Goal: Find specific fact: Find specific fact

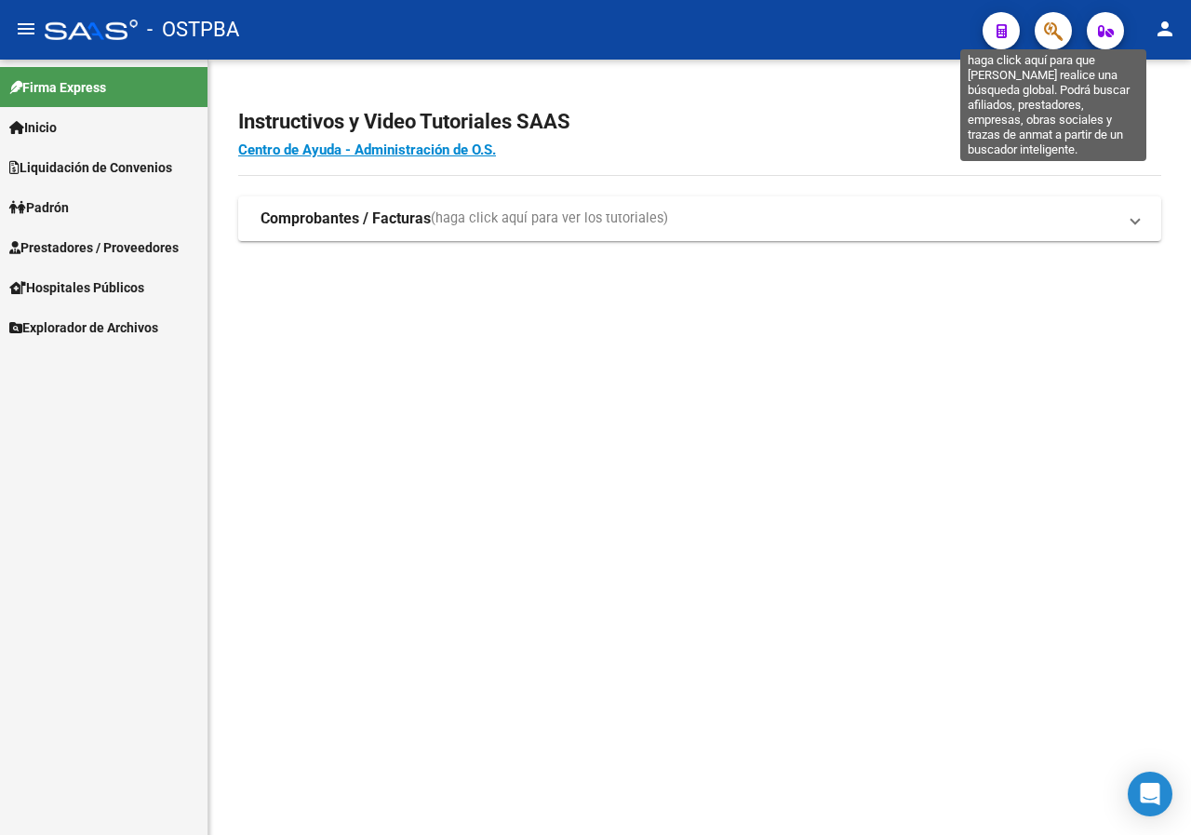
click at [1047, 30] on icon "button" at bounding box center [1053, 30] width 19 height 21
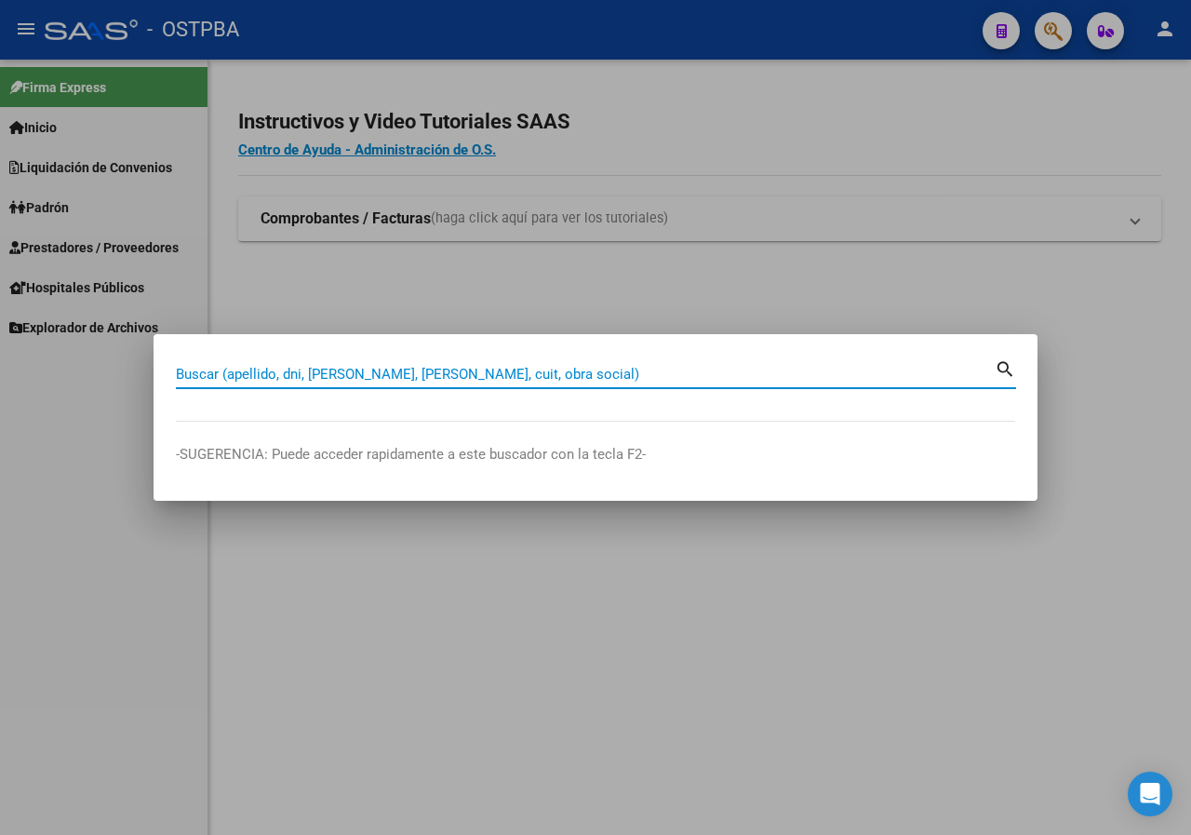
paste input "16209760"
type input "16209760"
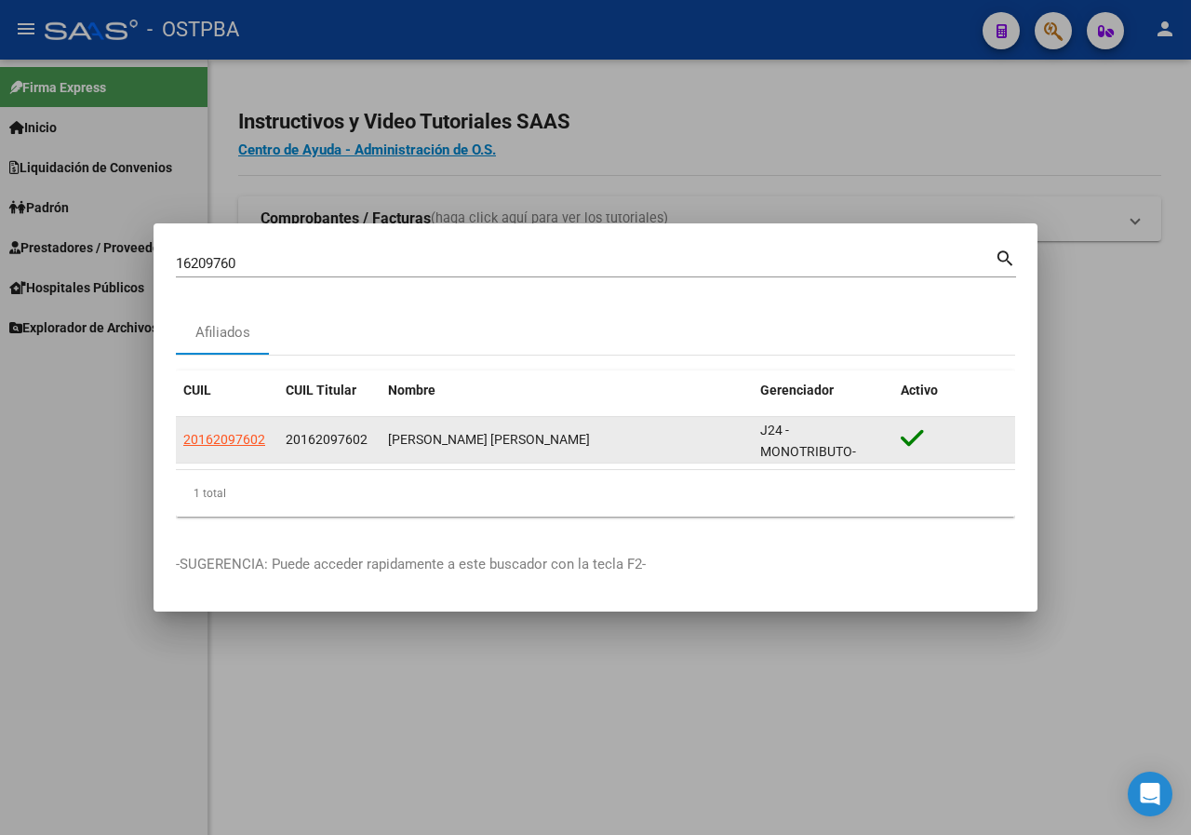
click at [249, 447] on app-link-go-to "20162097602" at bounding box center [224, 439] width 82 height 21
click at [252, 442] on span "20162097602" at bounding box center [224, 439] width 82 height 15
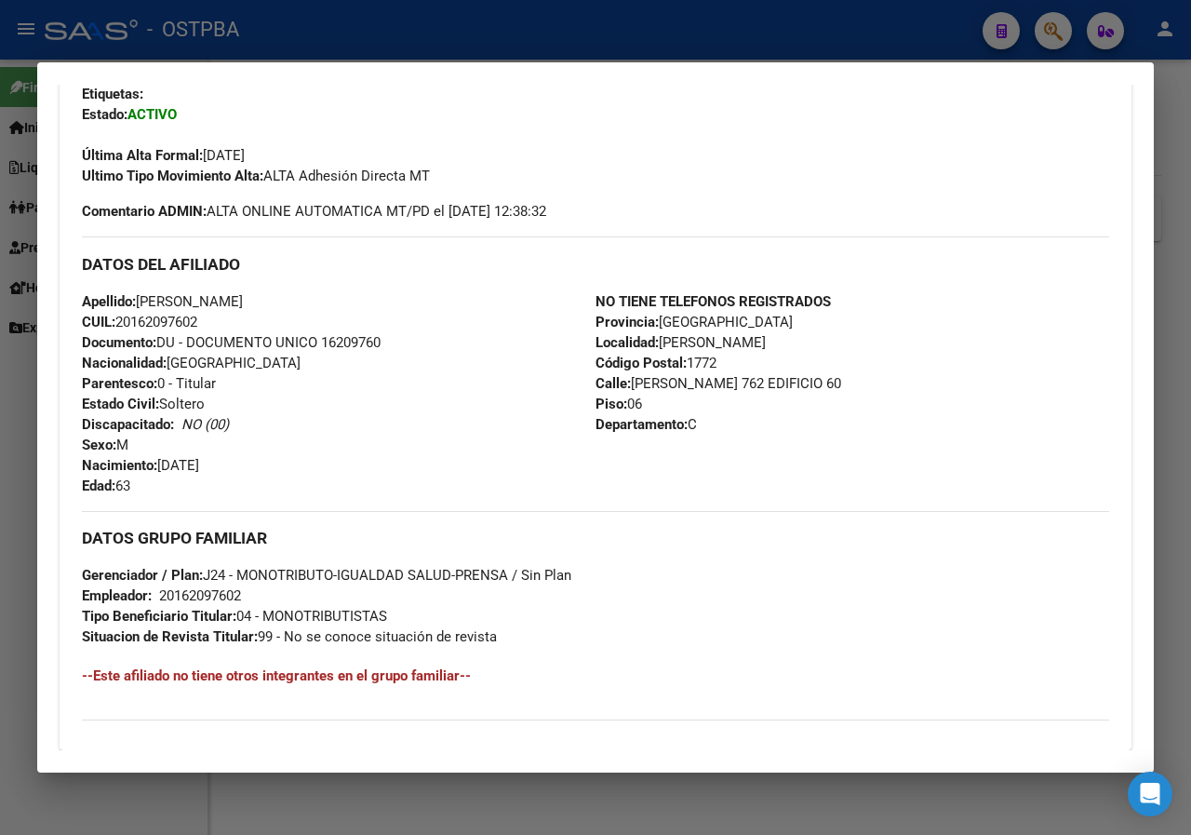
scroll to position [758, 0]
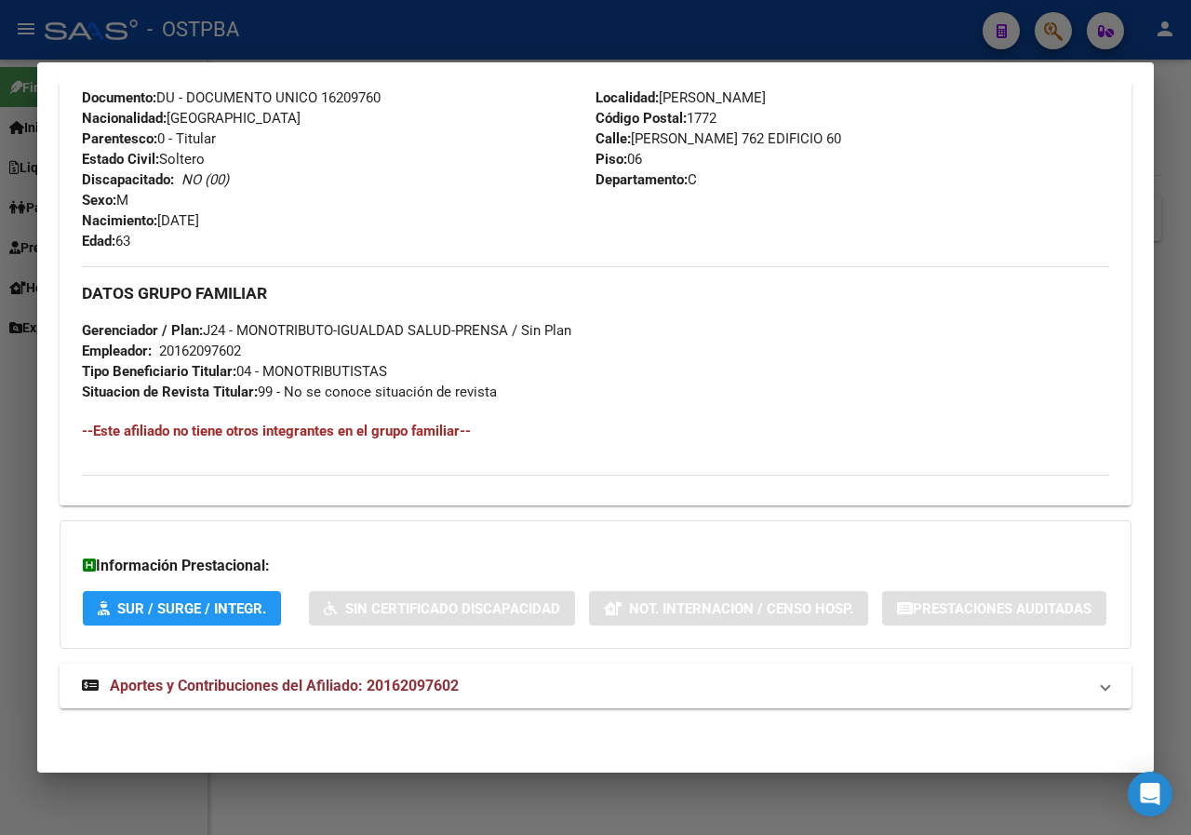
drag, startPoint x: 688, startPoint y: 738, endPoint x: 786, endPoint y: 743, distance: 98.8
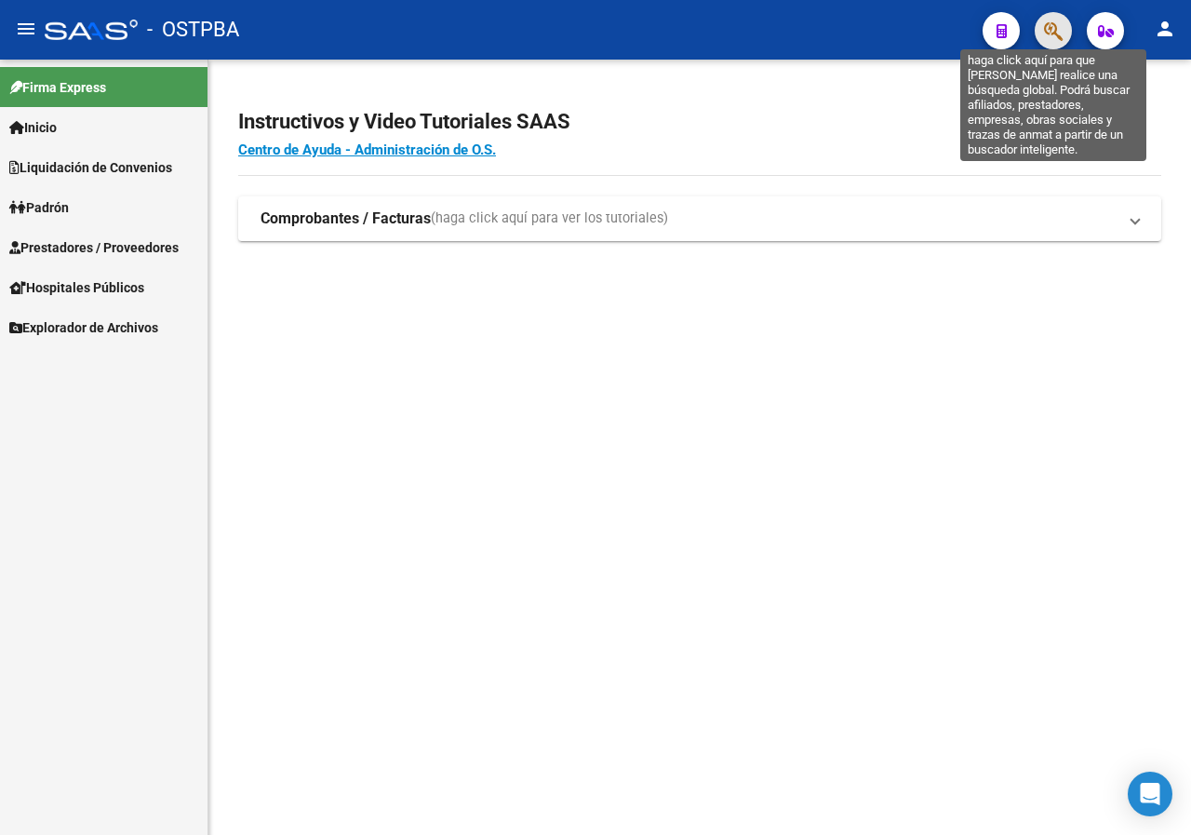
click at [1050, 30] on icon "button" at bounding box center [1053, 30] width 19 height 21
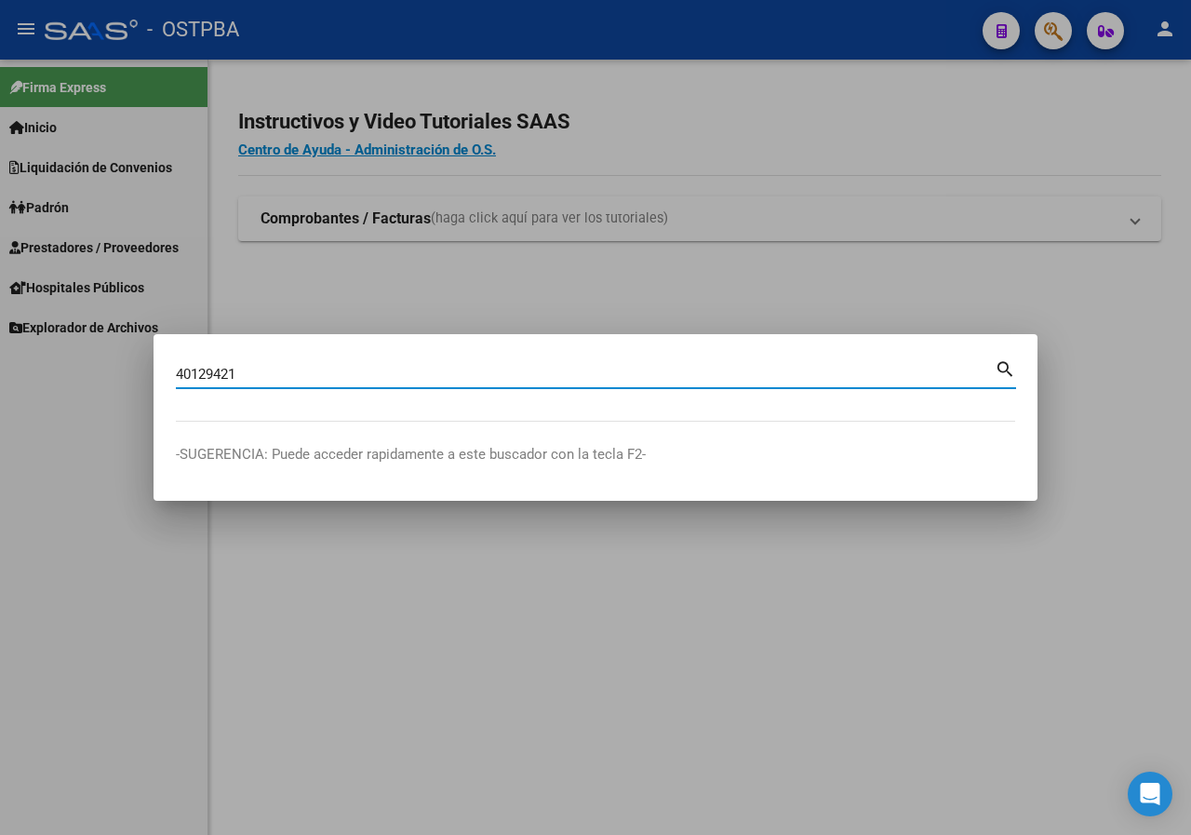
type input "40129421"
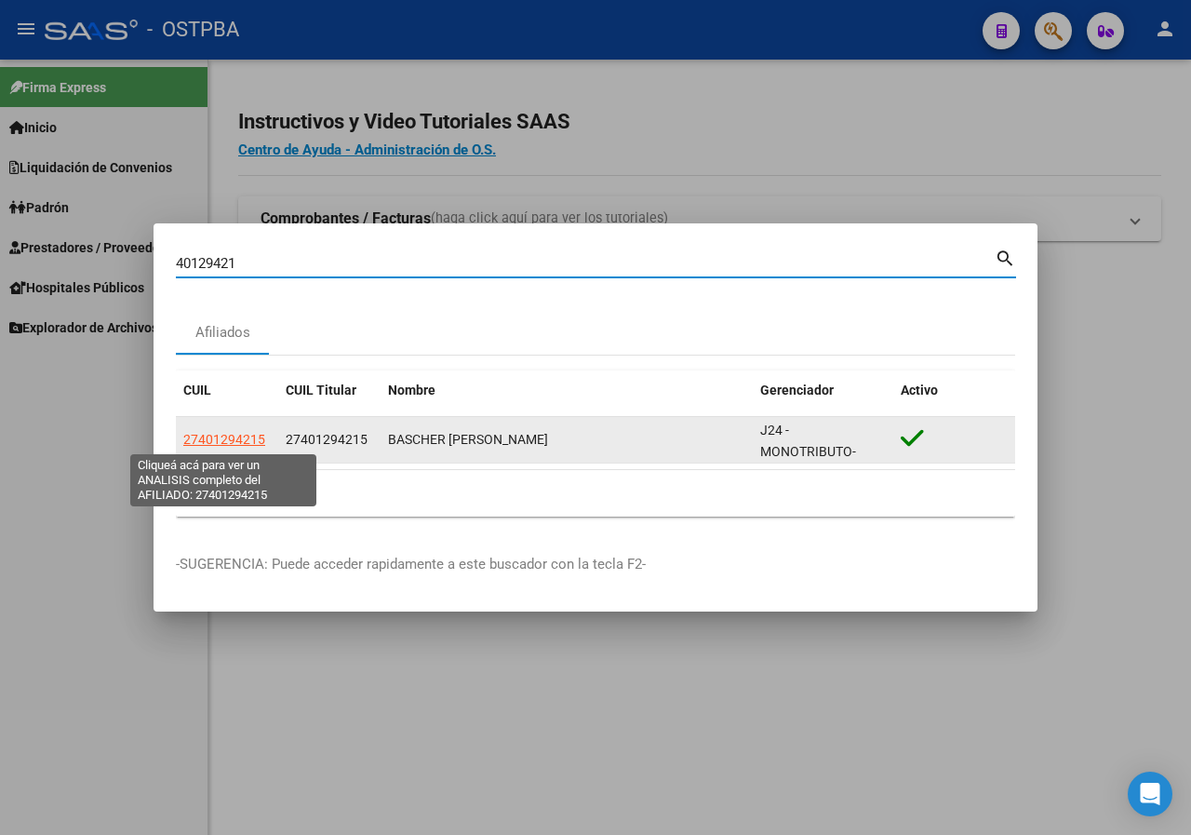
click at [236, 438] on span "27401294215" at bounding box center [224, 439] width 82 height 15
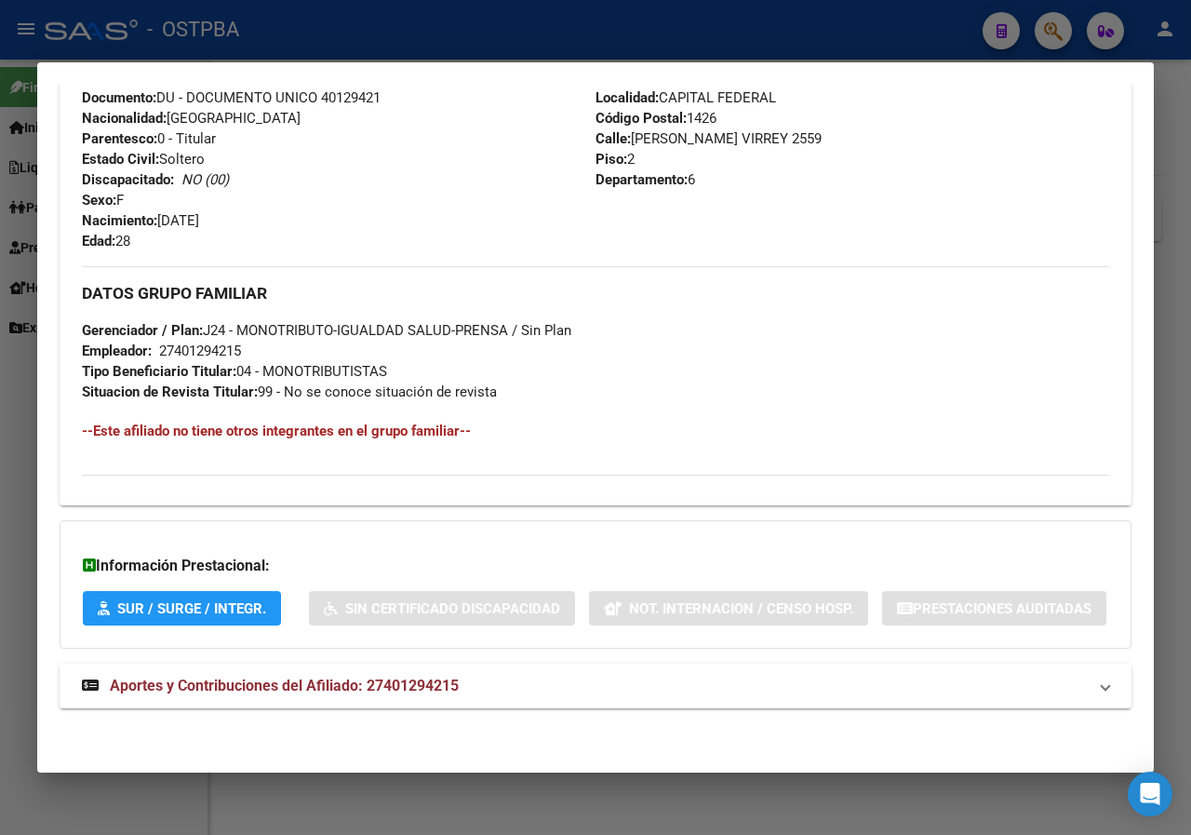
scroll to position [758, 0]
click at [36, 665] on div at bounding box center [595, 417] width 1191 height 835
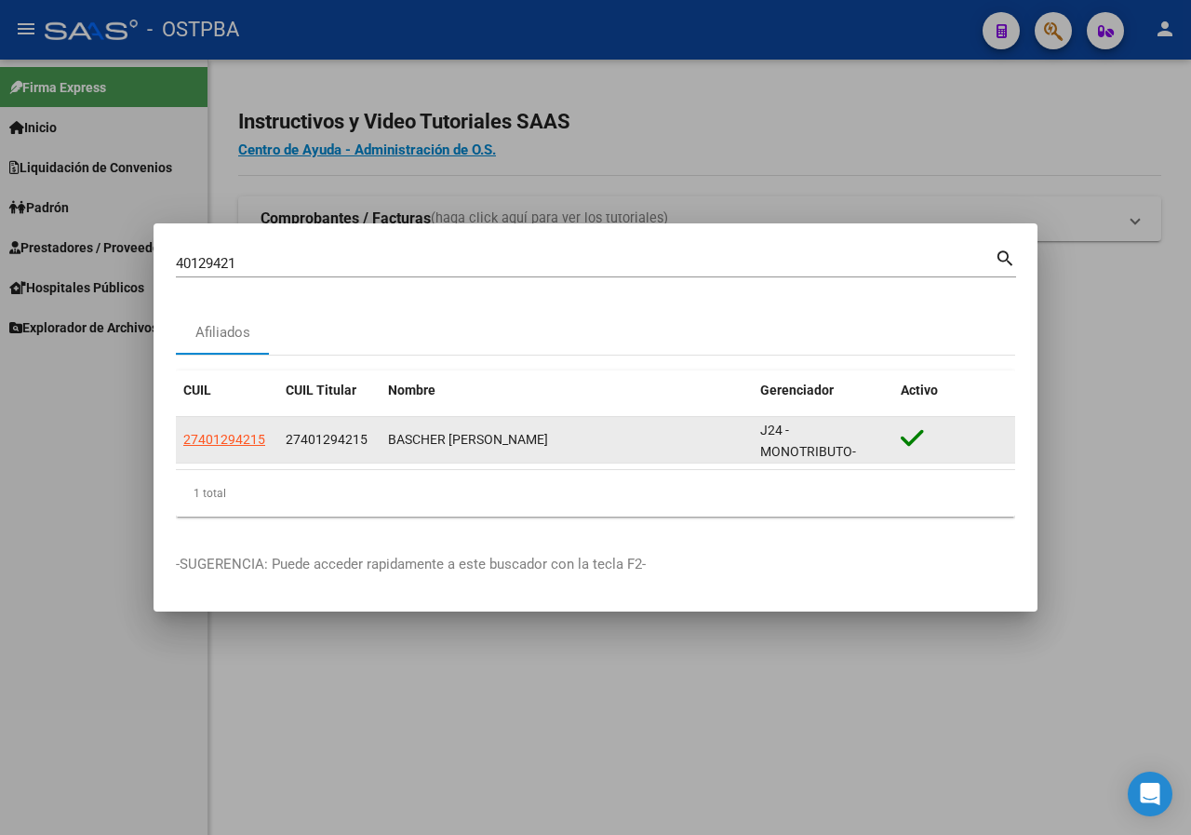
copy div "27401294215 B"
copy span "27401294215"
drag, startPoint x: 278, startPoint y: 440, endPoint x: 372, endPoint y: 442, distance: 94.0
click at [372, 442] on datatable-body-cell "27401294215" at bounding box center [329, 440] width 102 height 46
click at [198, 440] on span "27401294215" at bounding box center [224, 439] width 82 height 15
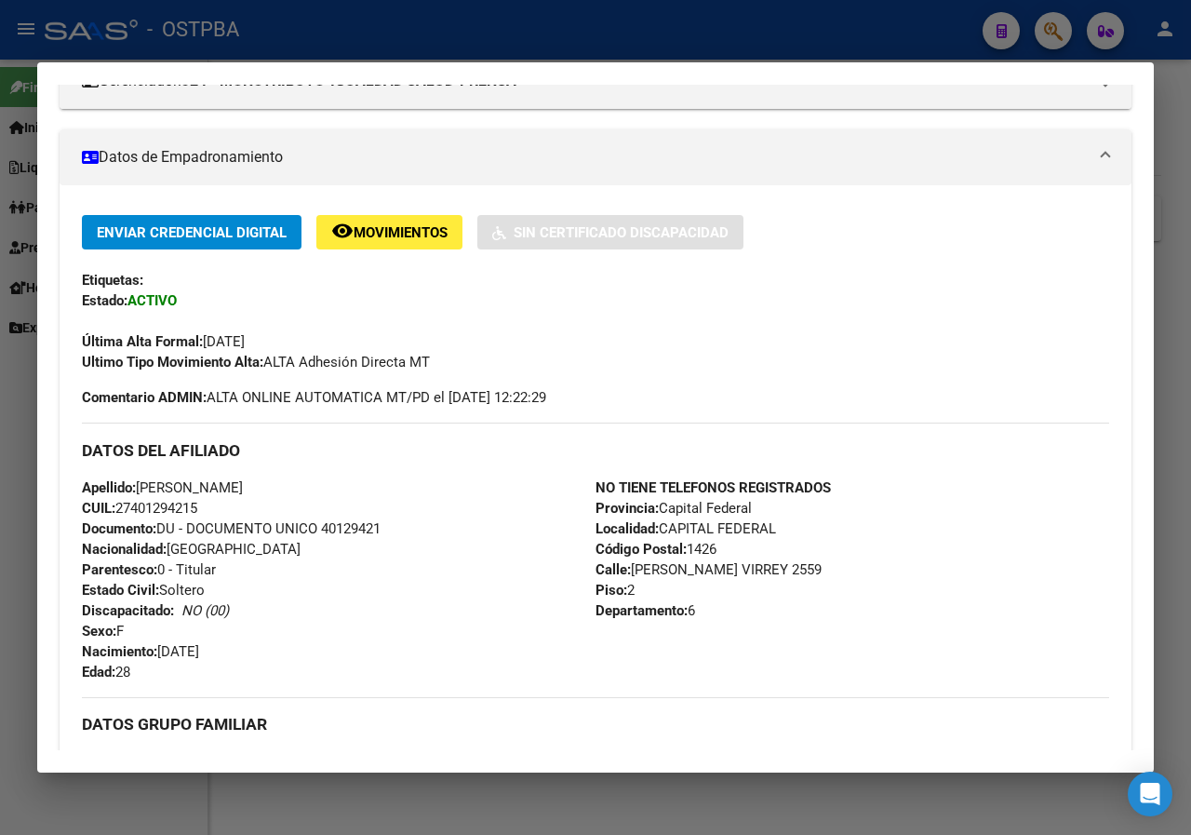
scroll to position [372, 0]
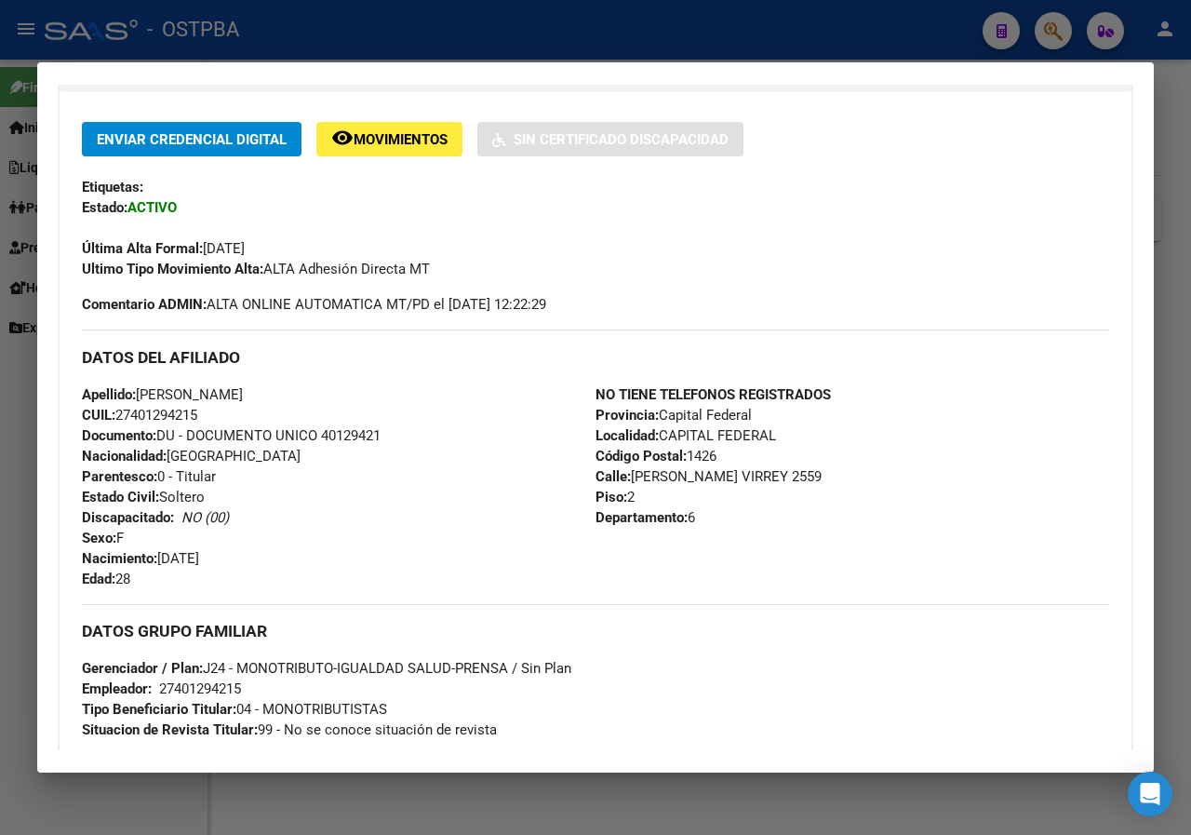
click at [410, 813] on div at bounding box center [595, 417] width 1191 height 835
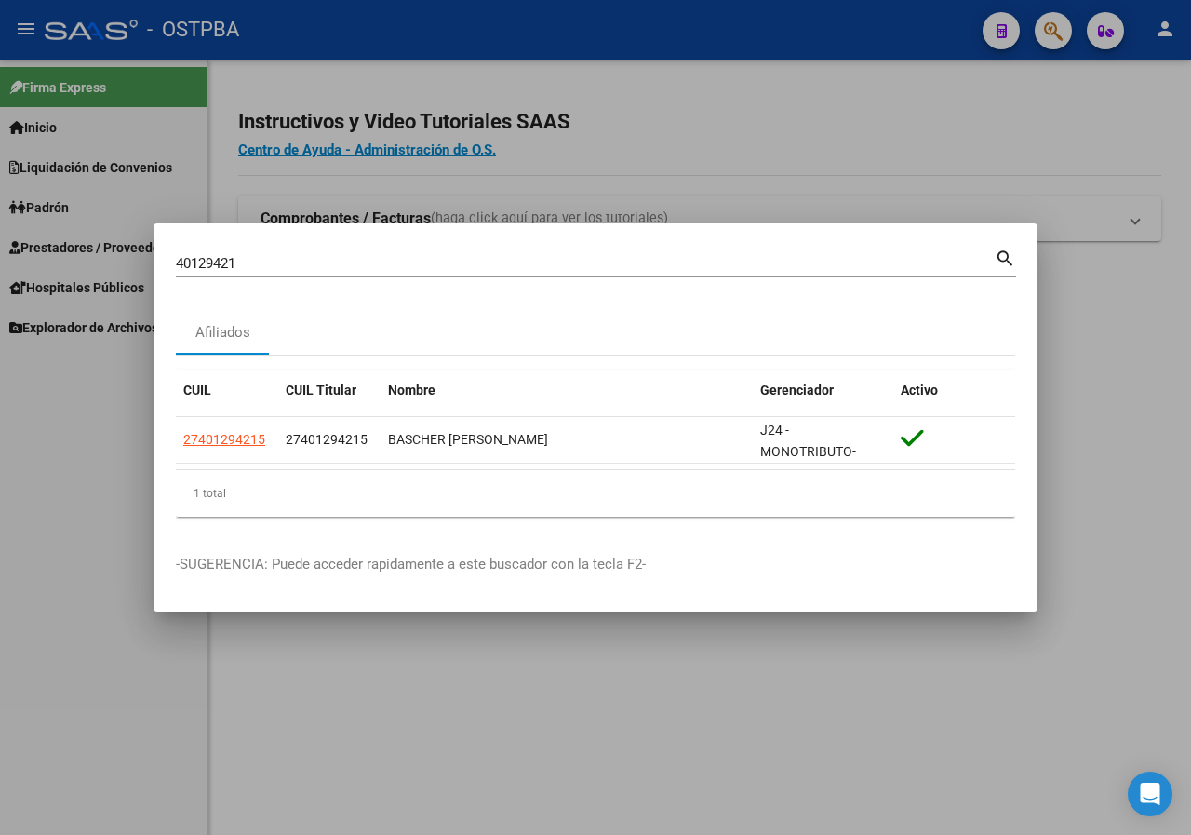
click at [303, 764] on div at bounding box center [595, 417] width 1191 height 835
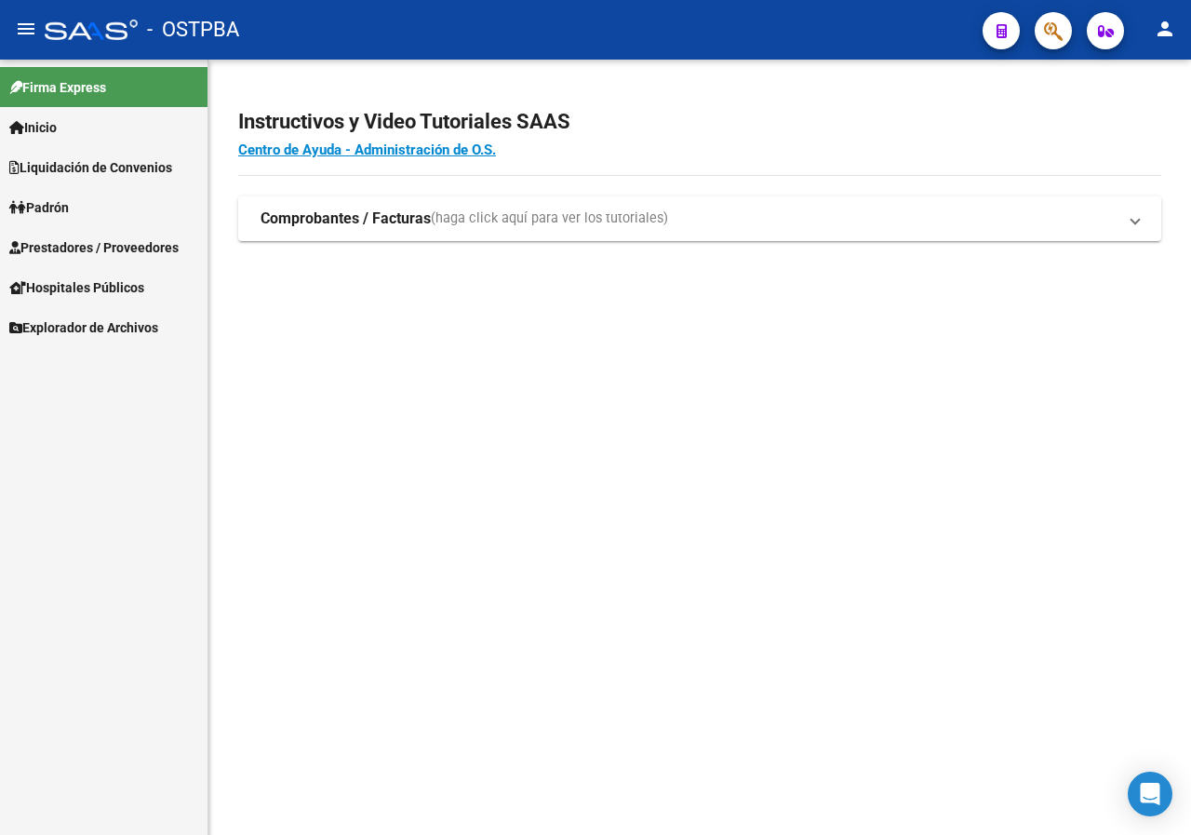
click at [1071, 20] on app-search-popup at bounding box center [1053, 28] width 37 height 23
click at [1064, 24] on button "button" at bounding box center [1053, 30] width 37 height 37
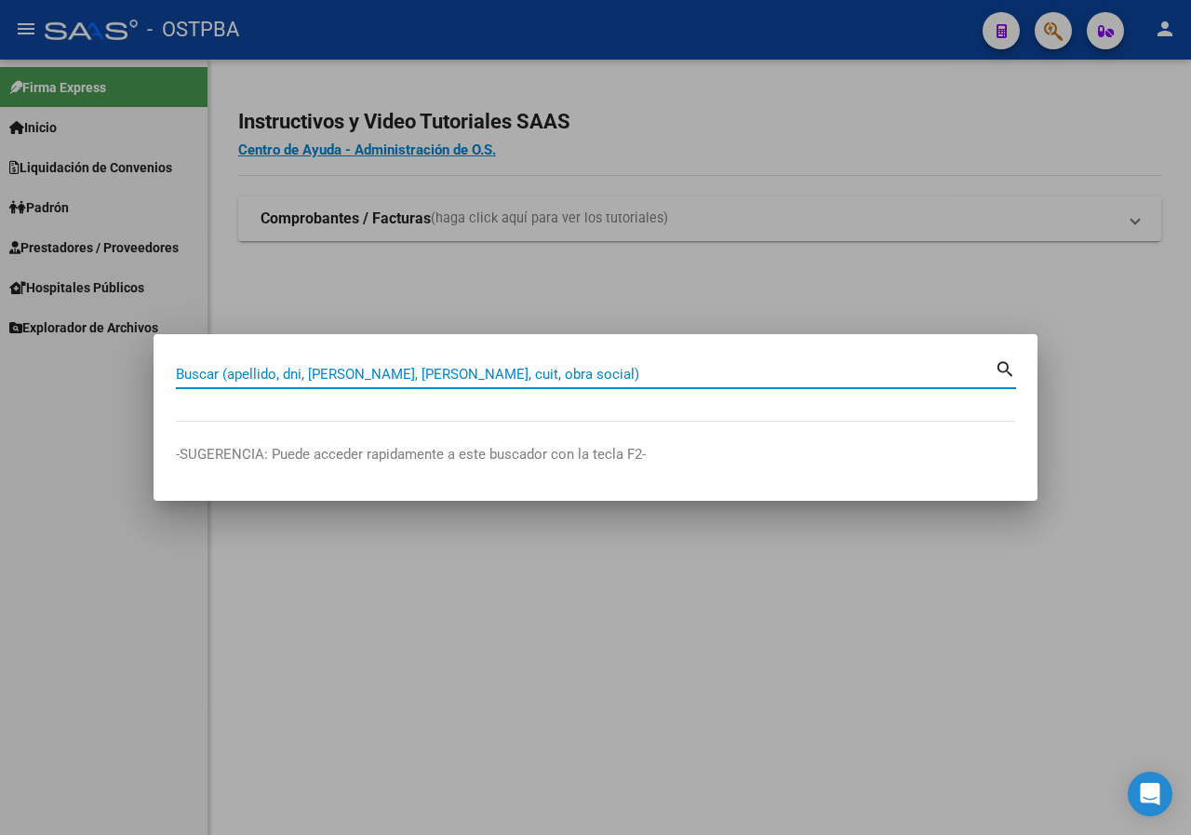
paste input "21175514"
type input "21175514"
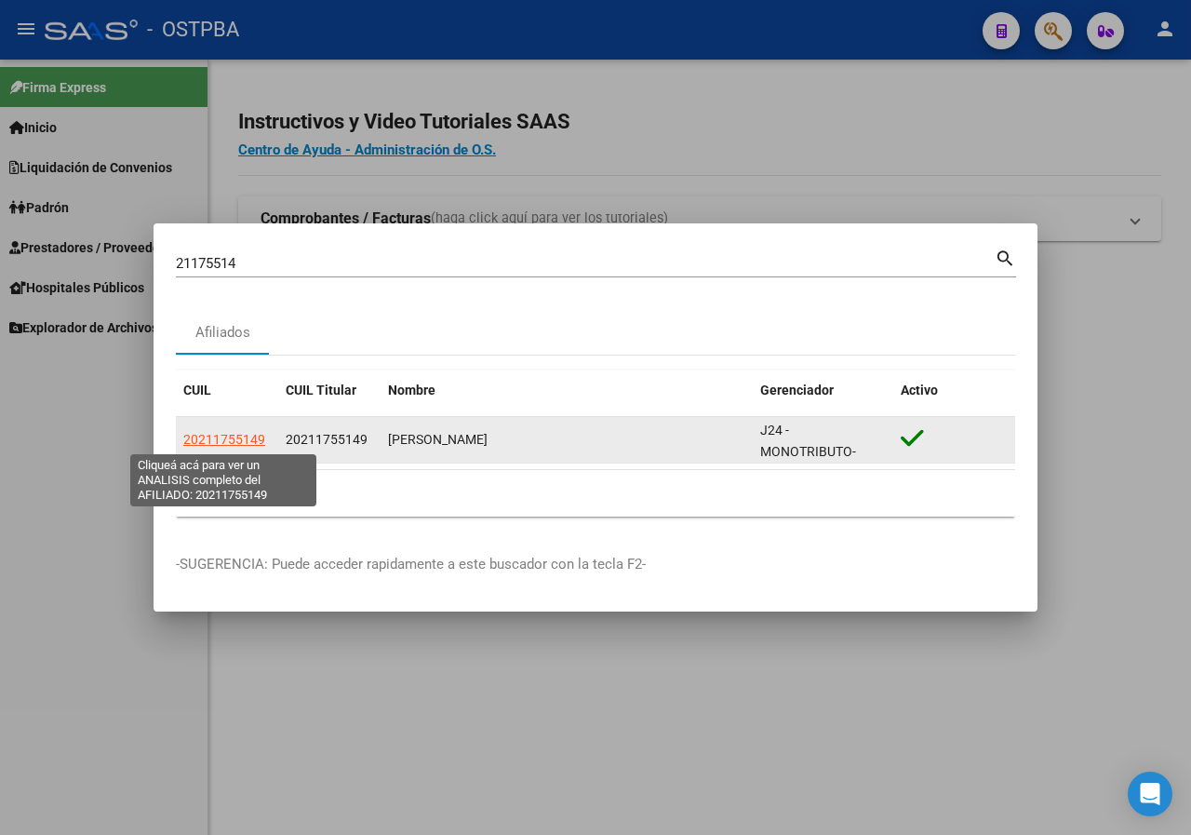
click at [187, 443] on span "20211755149" at bounding box center [224, 439] width 82 height 15
type textarea "20211755149"
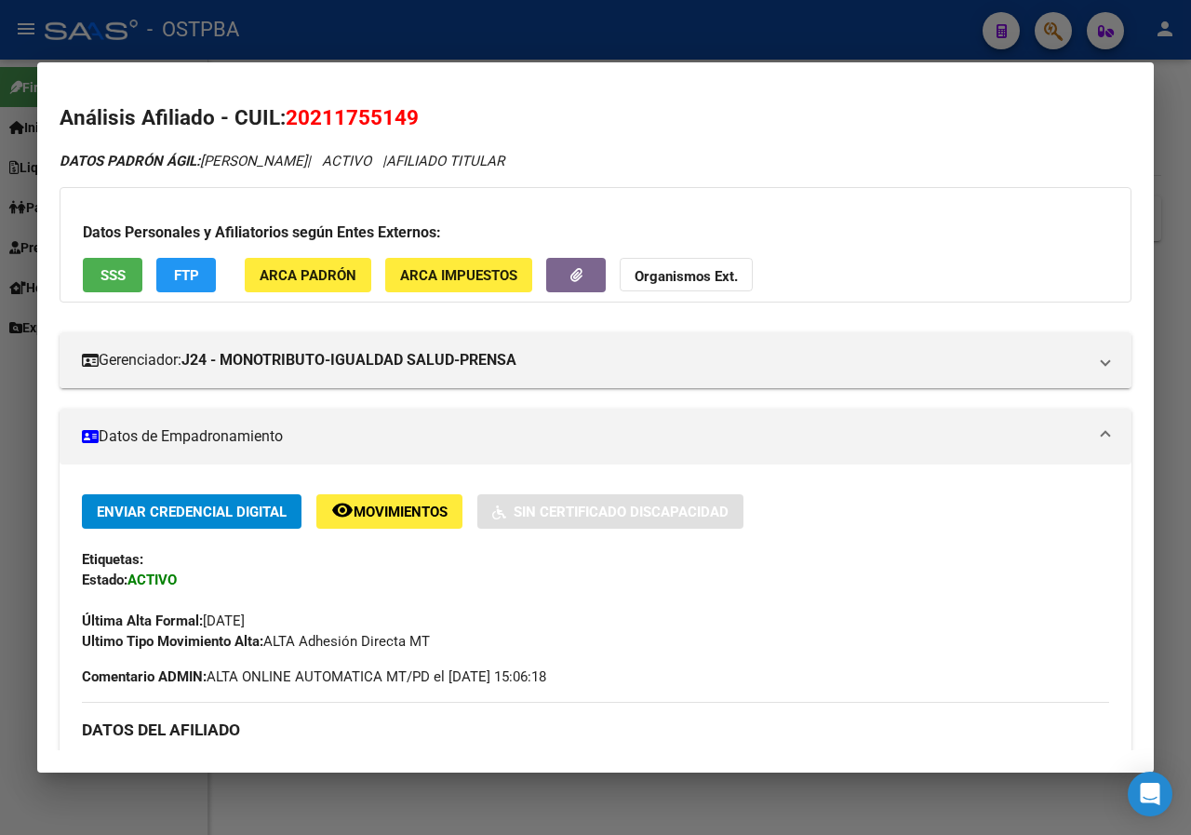
scroll to position [465, 0]
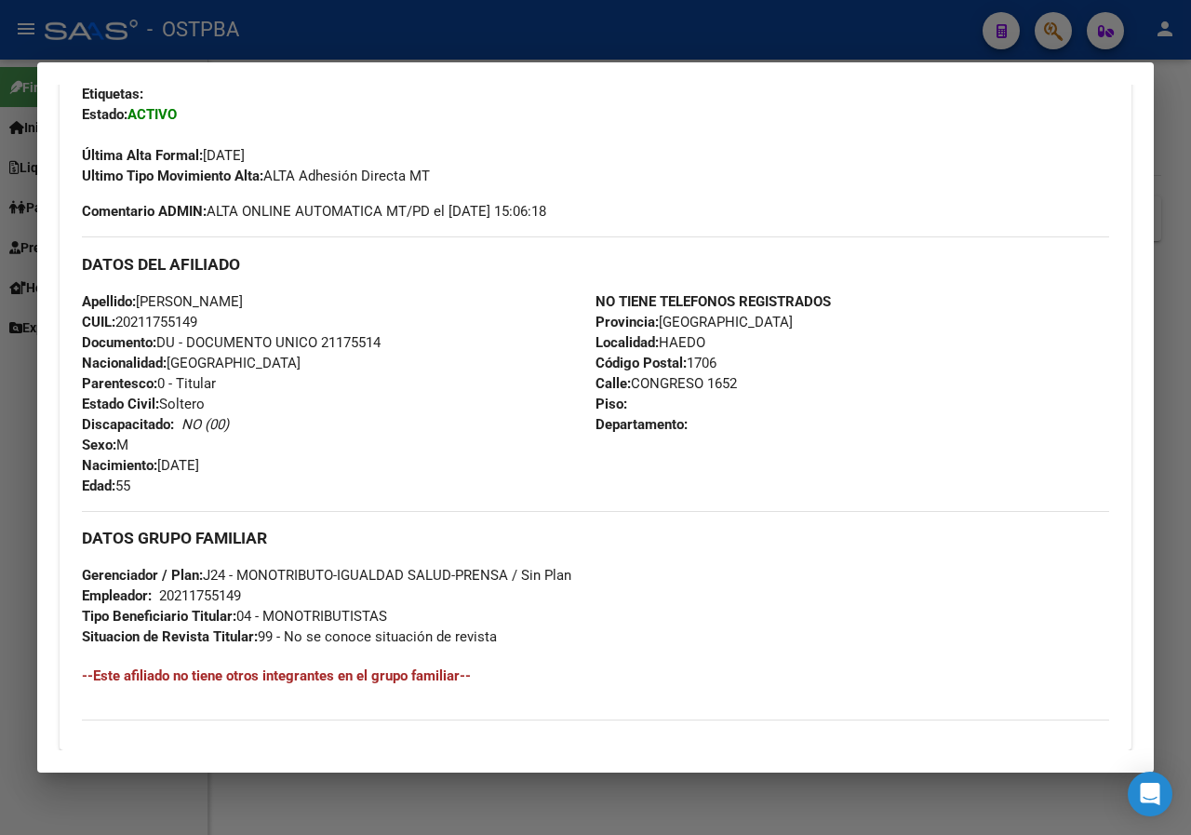
click at [0, 454] on div at bounding box center [595, 417] width 1191 height 835
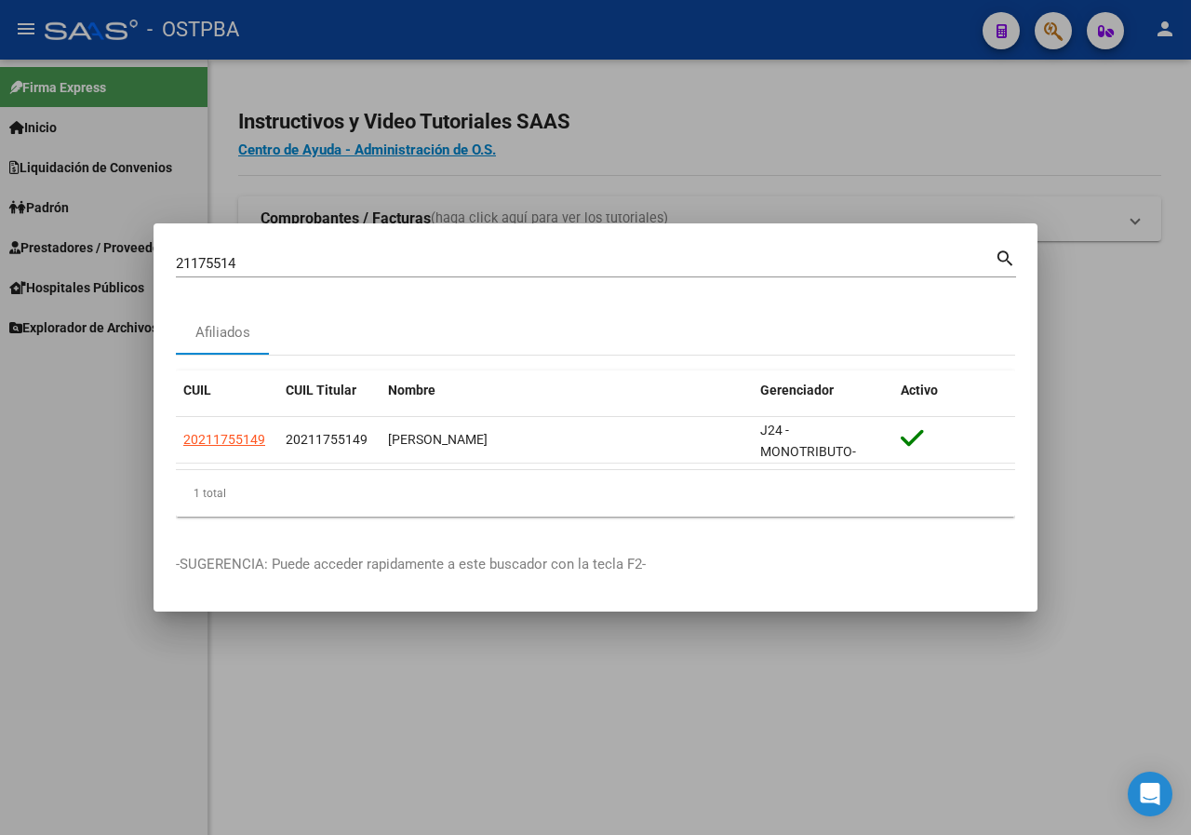
click at [505, 711] on div at bounding box center [595, 417] width 1191 height 835
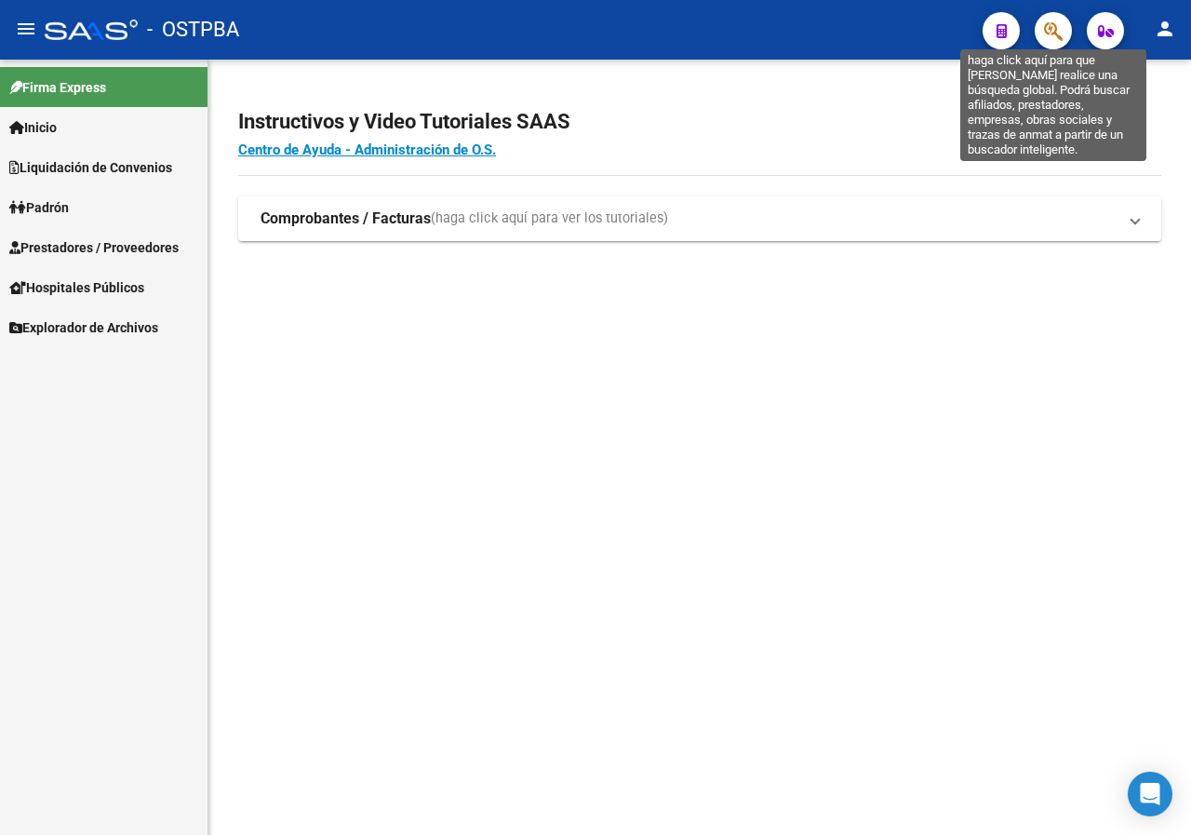
click at [1059, 28] on icon "button" at bounding box center [1053, 30] width 19 height 21
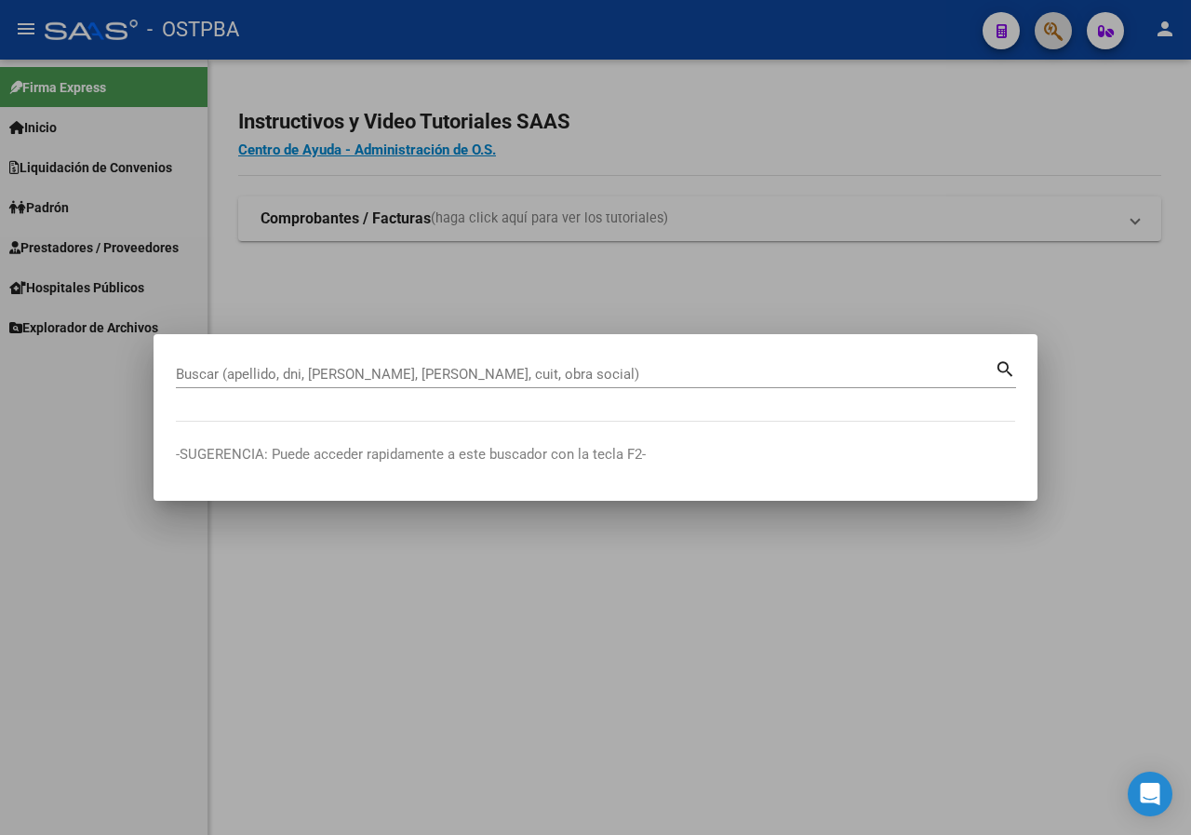
paste input "20022091"
type input "20022091"
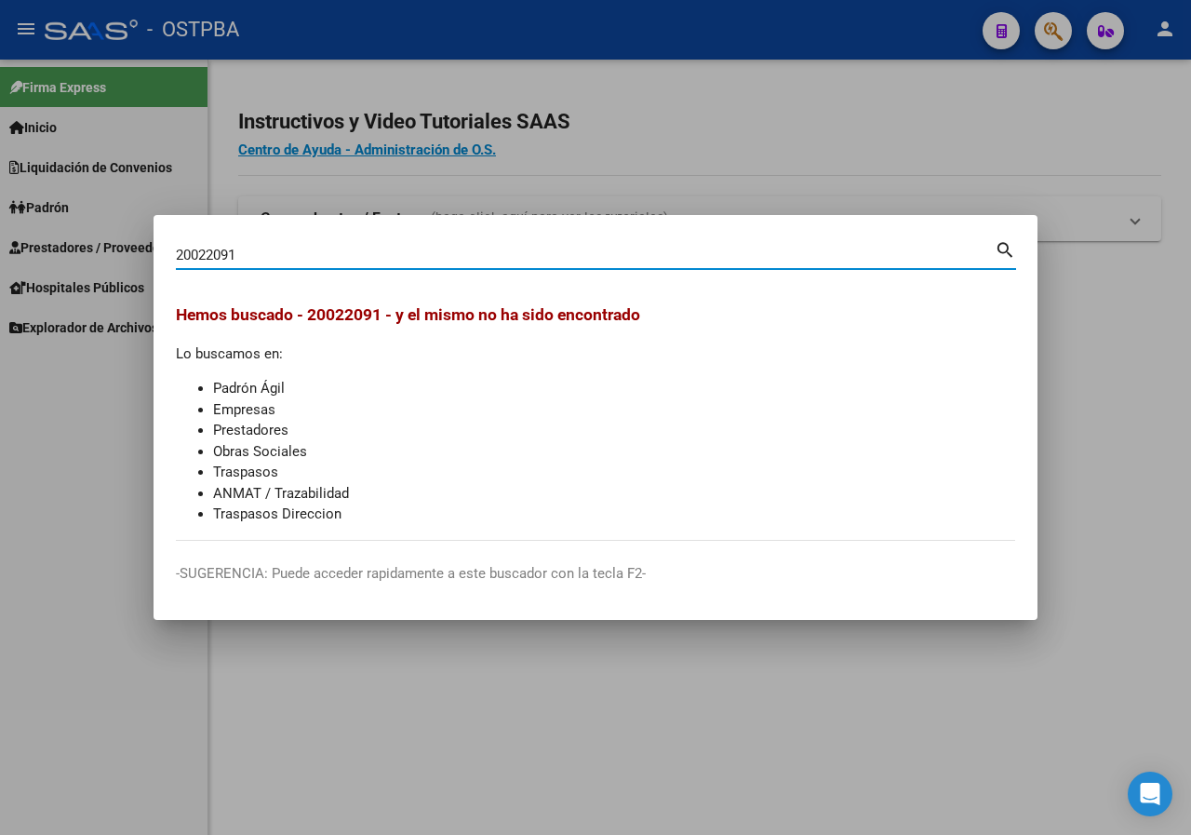
click at [629, 105] on div at bounding box center [595, 417] width 1191 height 835
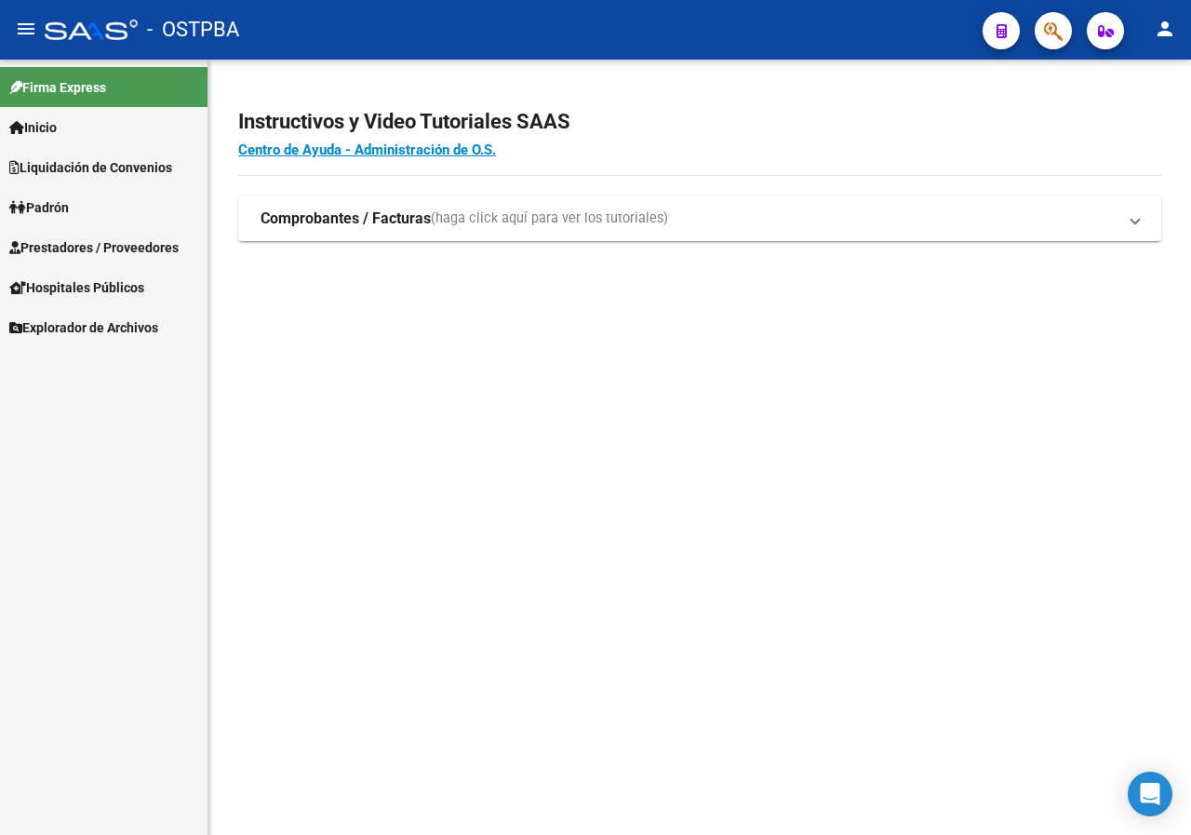
click at [1068, 33] on button "button" at bounding box center [1053, 30] width 37 height 37
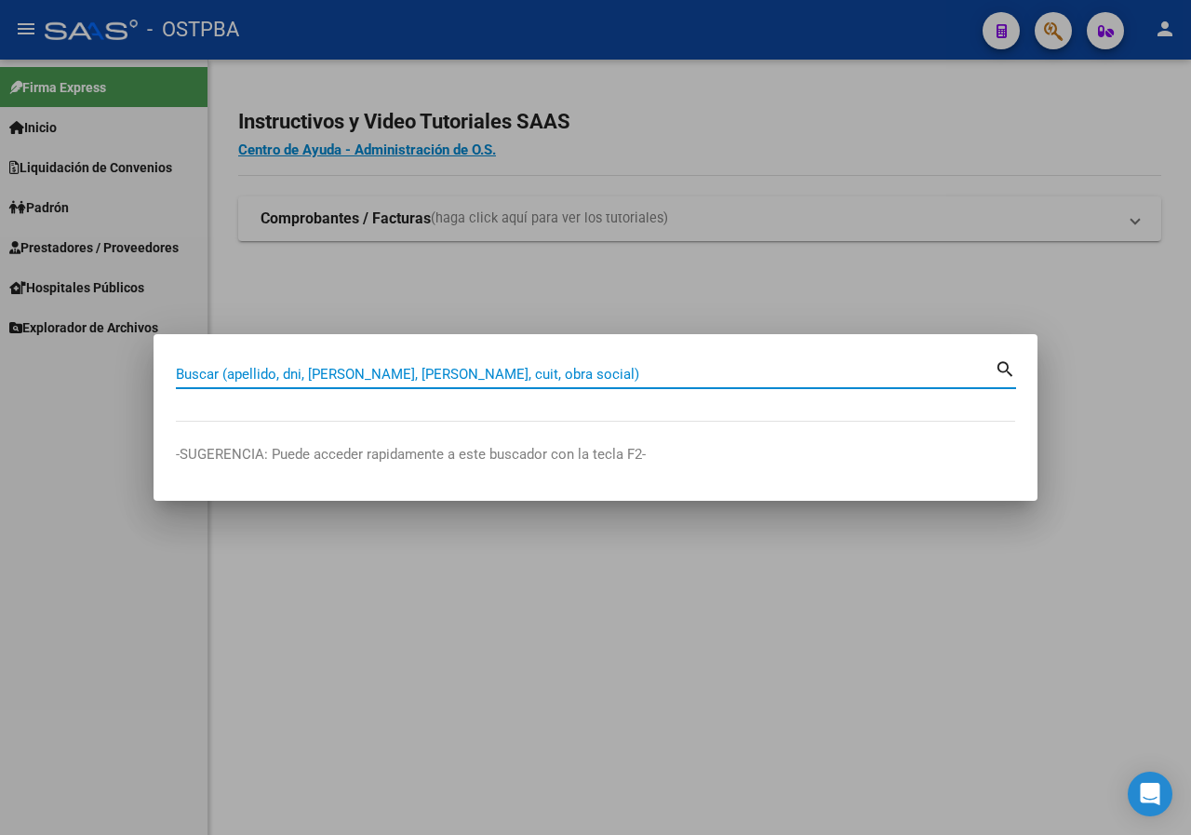
paste input "20988683"
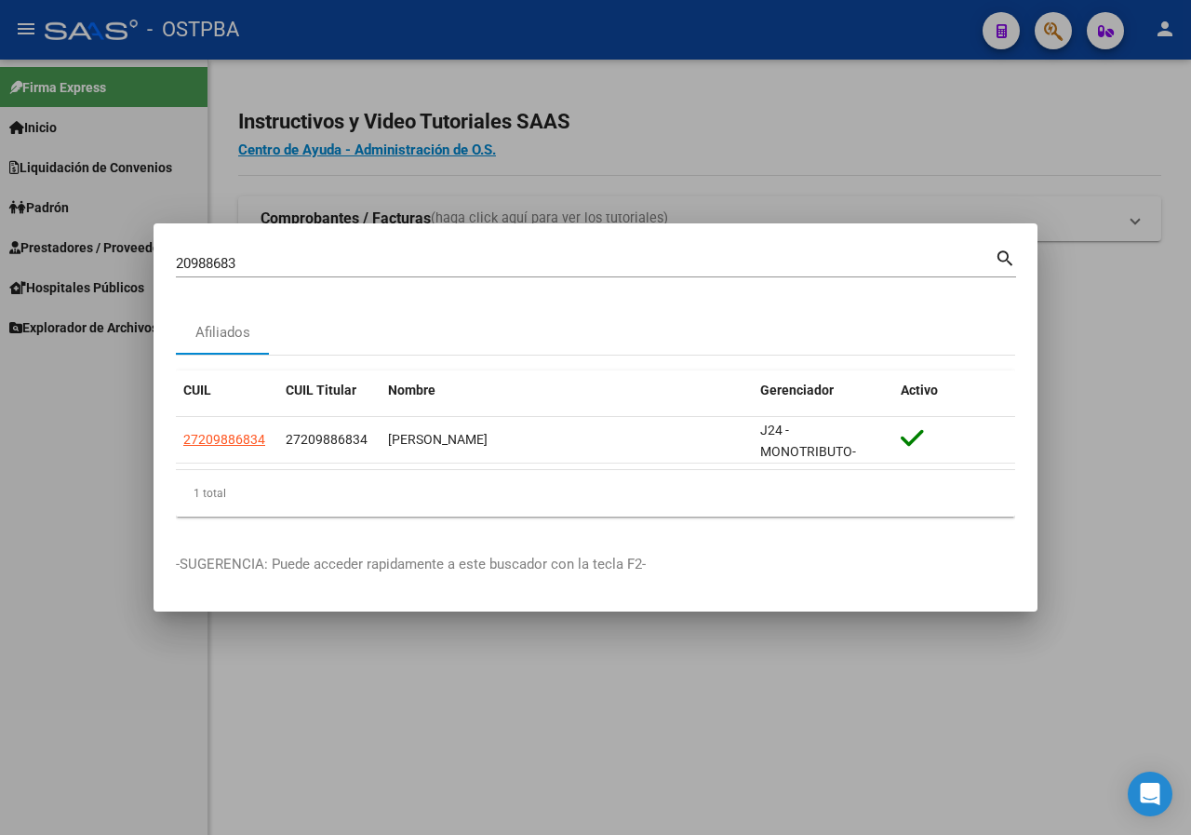
click at [274, 265] on input "20988683" at bounding box center [585, 263] width 819 height 17
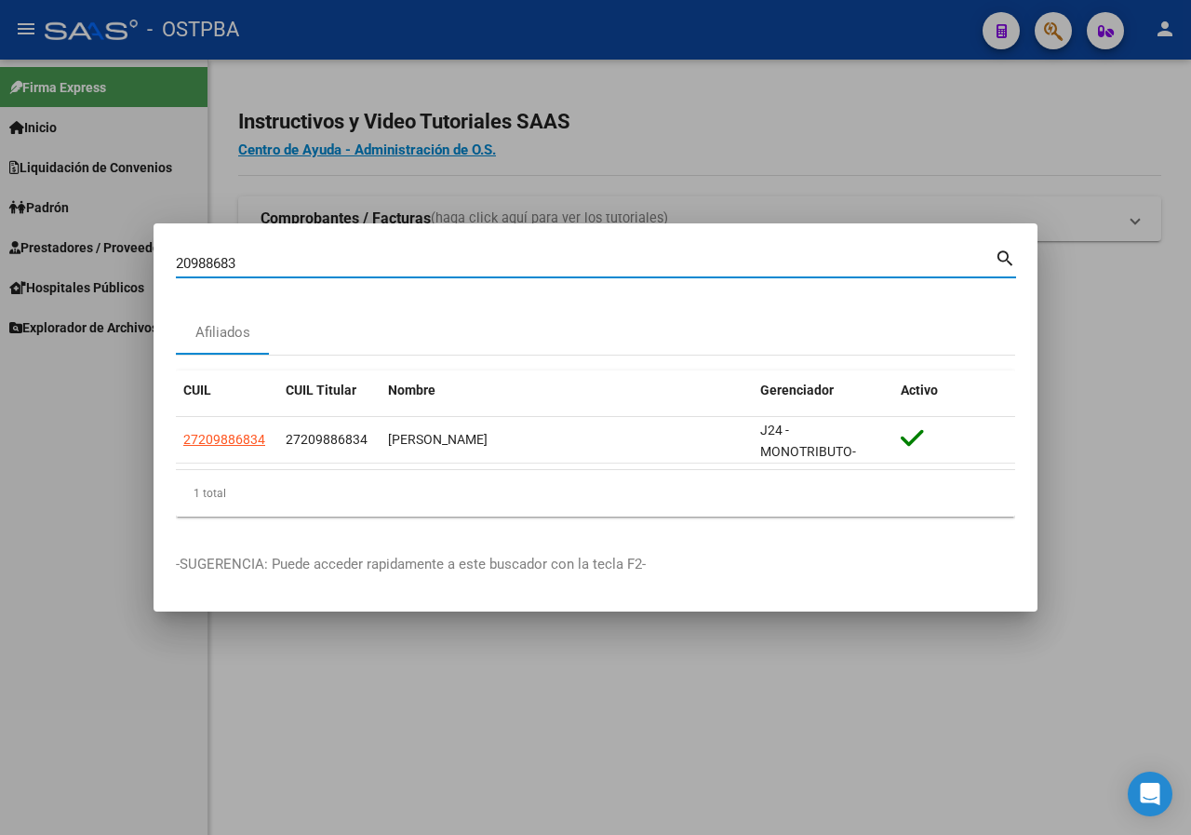
click at [274, 265] on input "20988683" at bounding box center [585, 263] width 819 height 17
paste input "38089727"
type input "38089727"
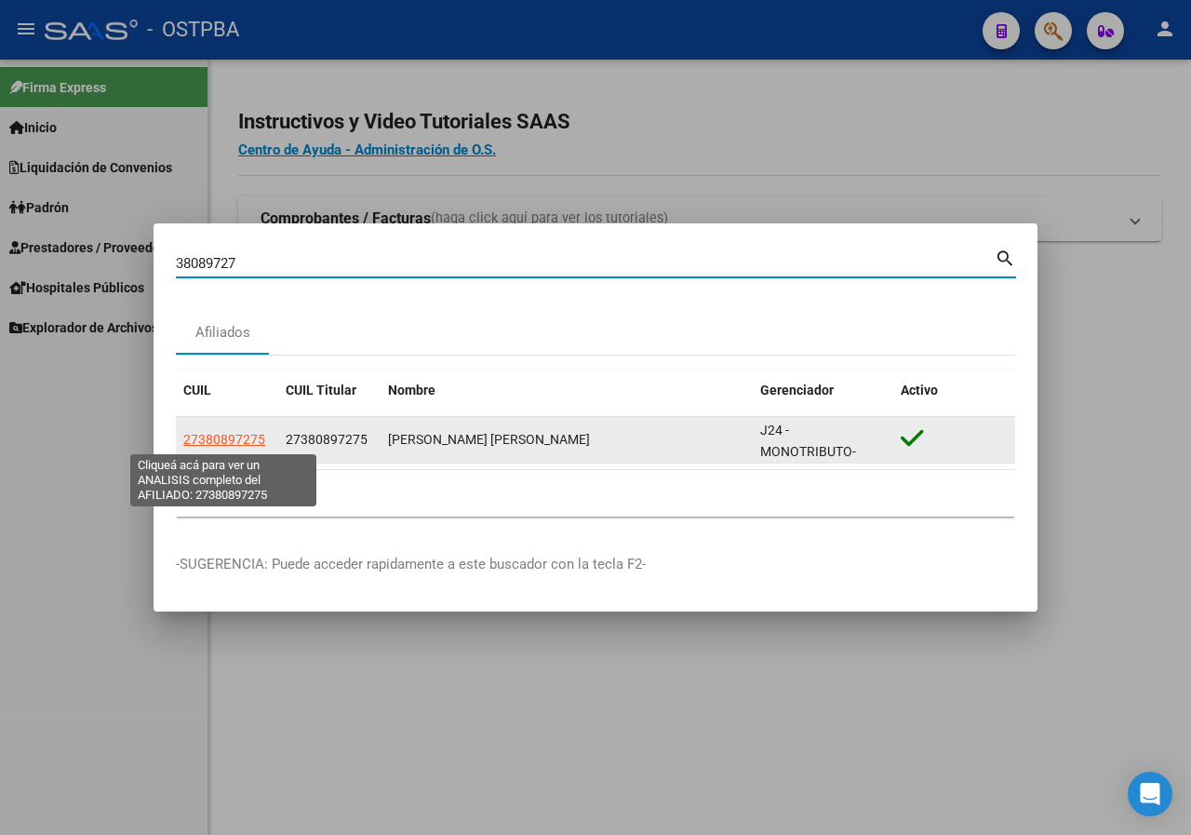
click at [221, 439] on span "27380897275" at bounding box center [224, 439] width 82 height 15
type textarea "27380897275"
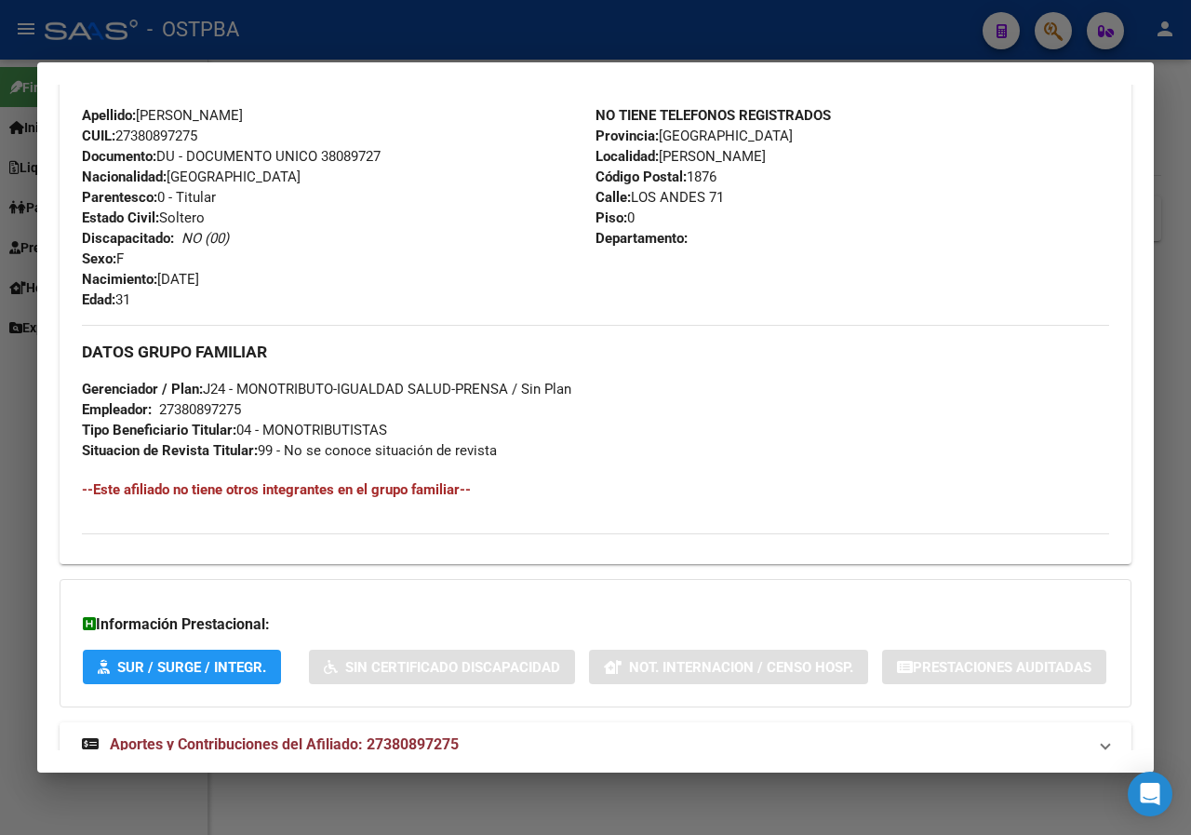
scroll to position [758, 0]
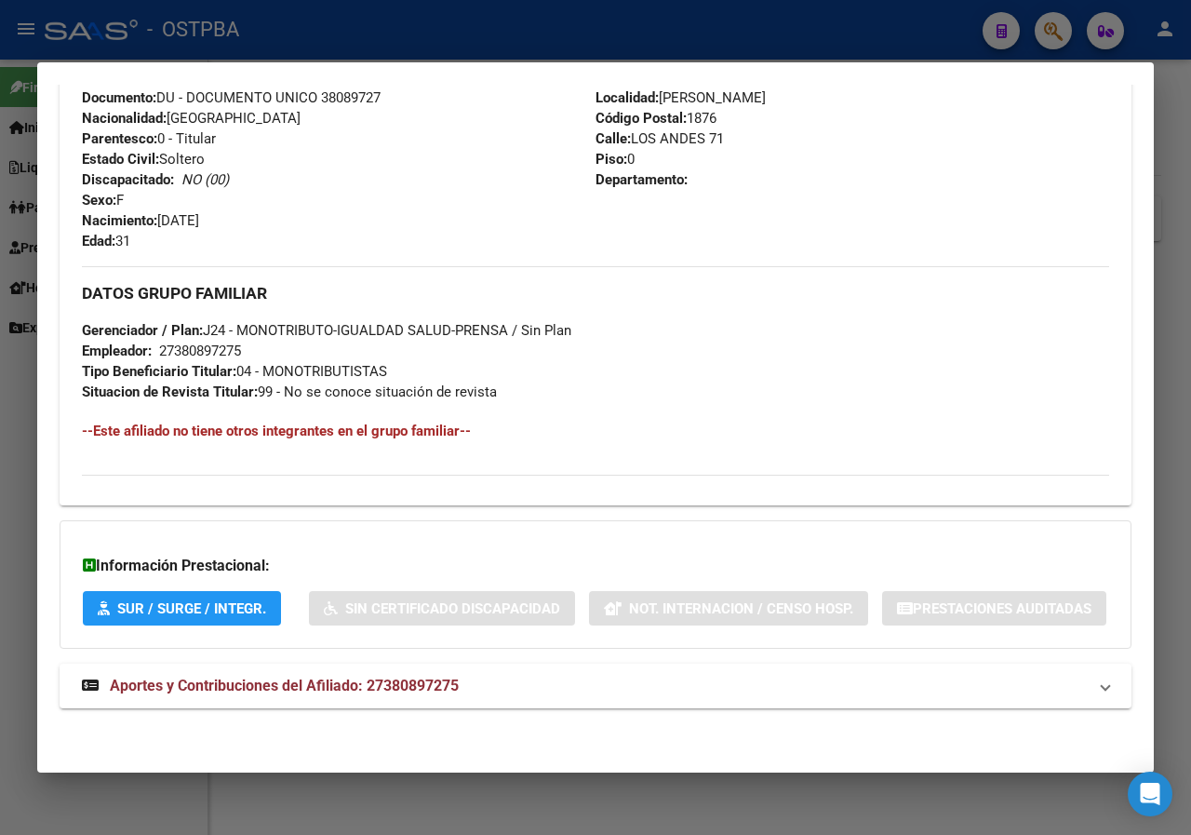
click at [0, 397] on div at bounding box center [595, 417] width 1191 height 835
